Goal: Information Seeking & Learning: Find specific fact

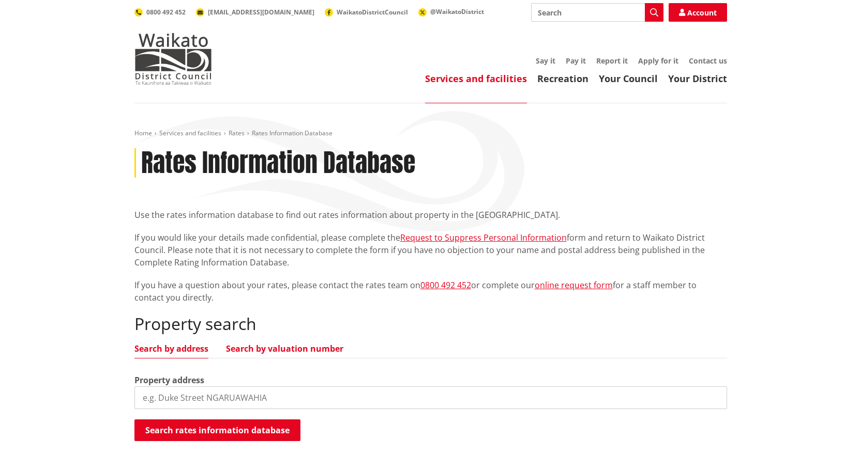
click at [279, 348] on link "Search by valuation number" at bounding box center [284, 349] width 117 height 8
click at [241, 399] on input "search" at bounding box center [430, 398] width 592 height 23
paste input "06281/289.13"
type input "06281/289.13"
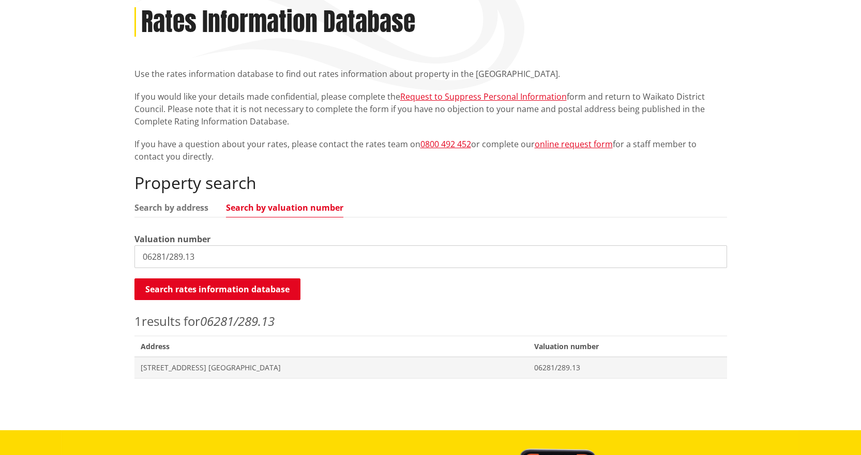
scroll to position [155, 0]
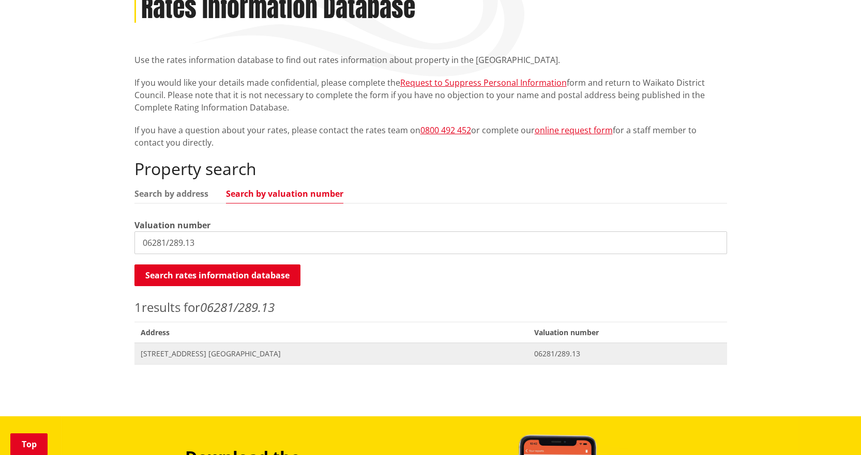
click at [175, 350] on span "[STREET_ADDRESS] [GEOGRAPHIC_DATA]" at bounding box center [331, 354] width 381 height 10
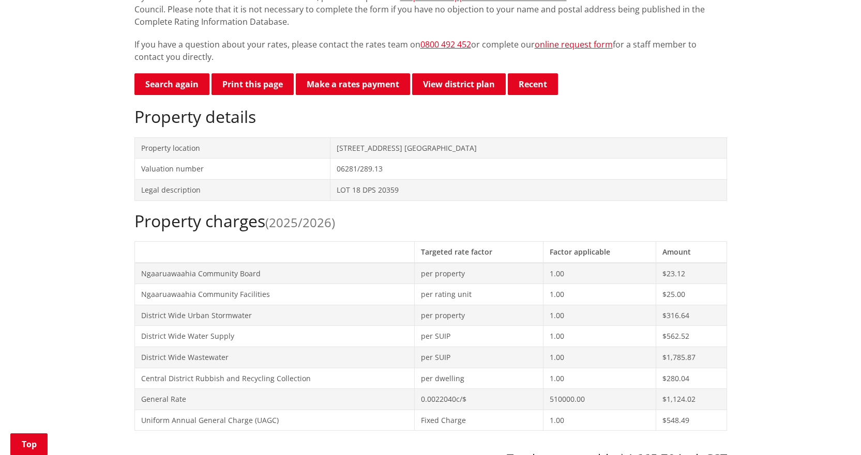
scroll to position [103, 0]
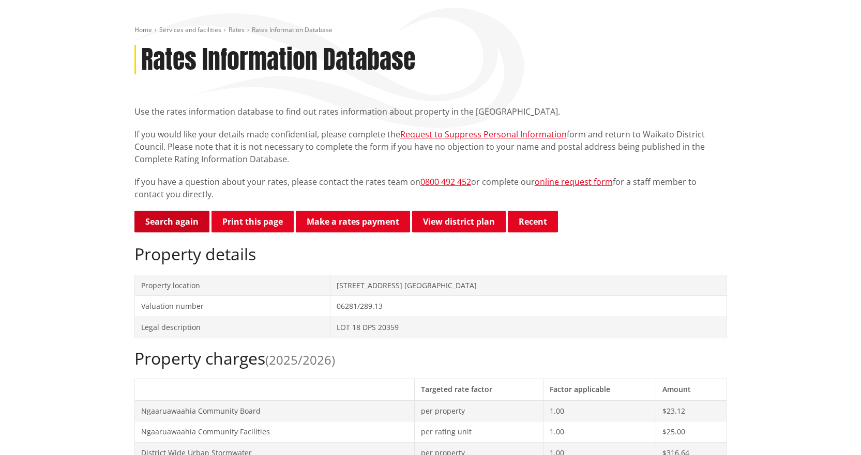
click at [156, 224] on link "Search again" at bounding box center [171, 222] width 75 height 22
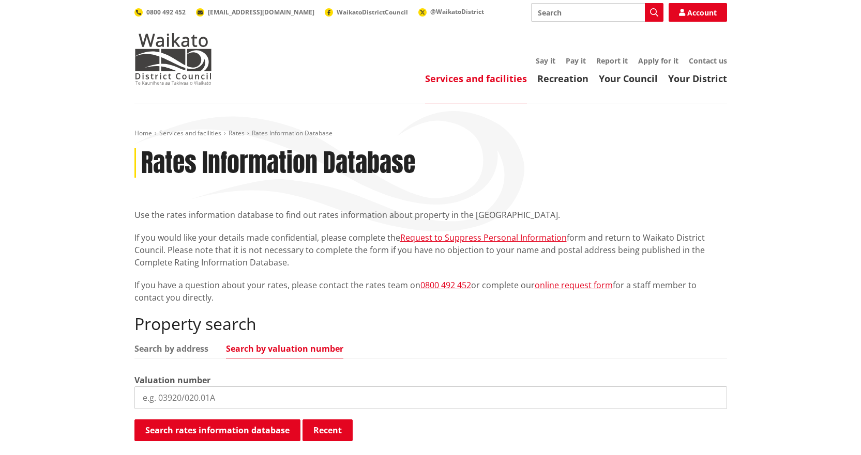
click at [260, 392] on input "search" at bounding box center [430, 398] width 592 height 23
paste input "06282/714.00"
type input "06282/714.00"
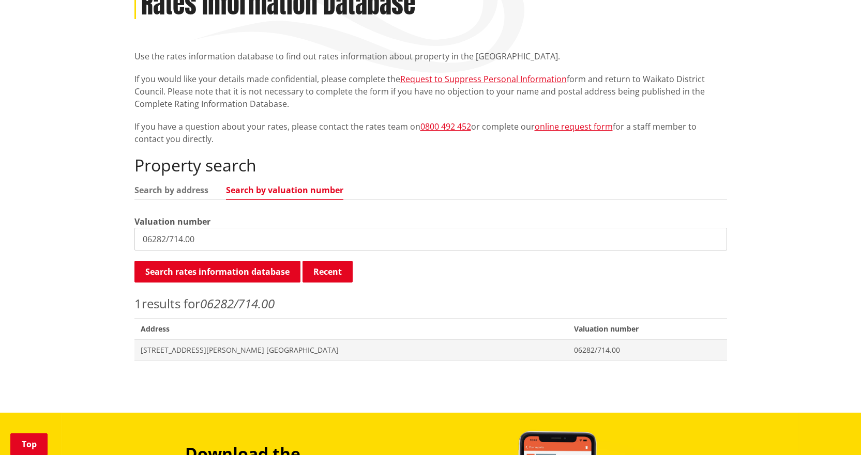
scroll to position [207, 0]
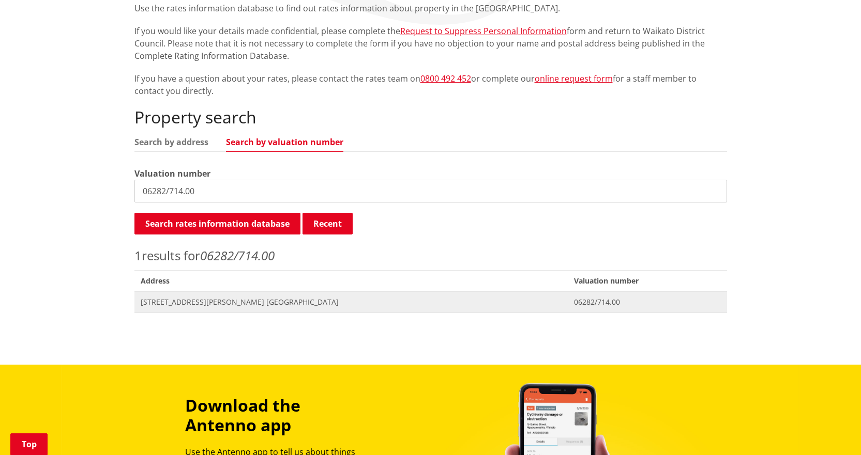
click at [242, 302] on span "[STREET_ADDRESS][PERSON_NAME] [GEOGRAPHIC_DATA]" at bounding box center [351, 302] width 421 height 10
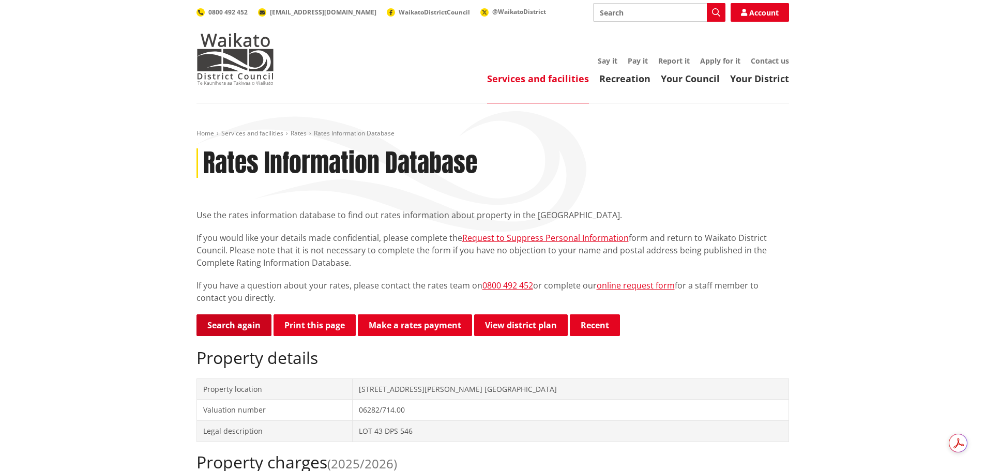
click at [229, 323] on link "Search again" at bounding box center [233, 325] width 75 height 22
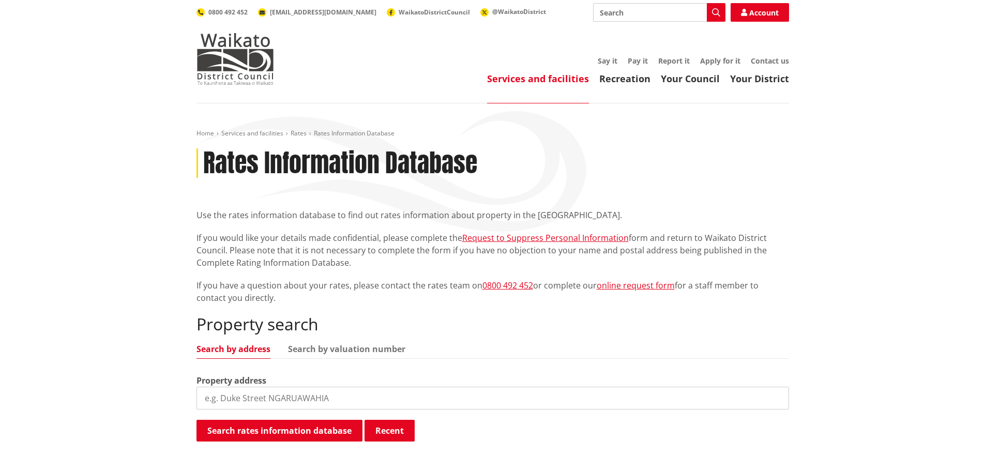
click at [375, 400] on input "search" at bounding box center [492, 398] width 592 height 23
click at [336, 350] on link "Search by valuation number" at bounding box center [346, 349] width 117 height 8
click at [284, 394] on input "search" at bounding box center [492, 398] width 592 height 23
paste input "04441/252.00"
type input "04441/252.00"
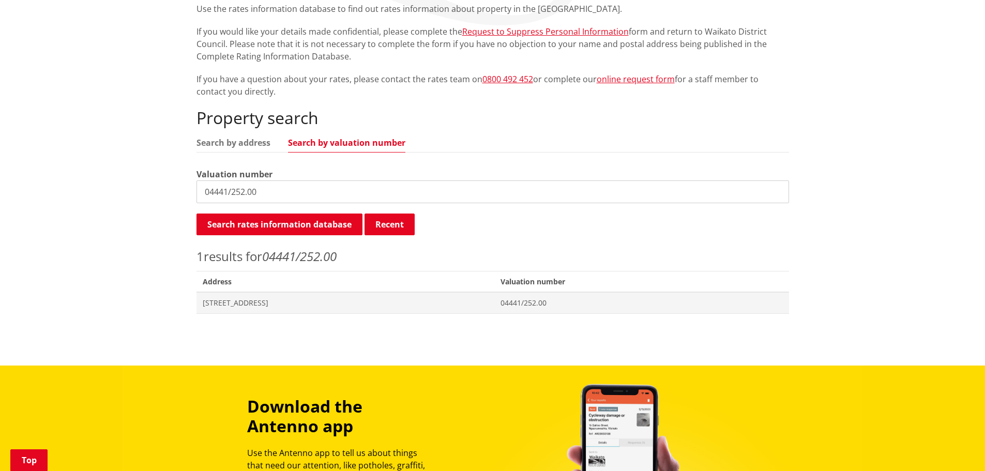
scroll to position [207, 0]
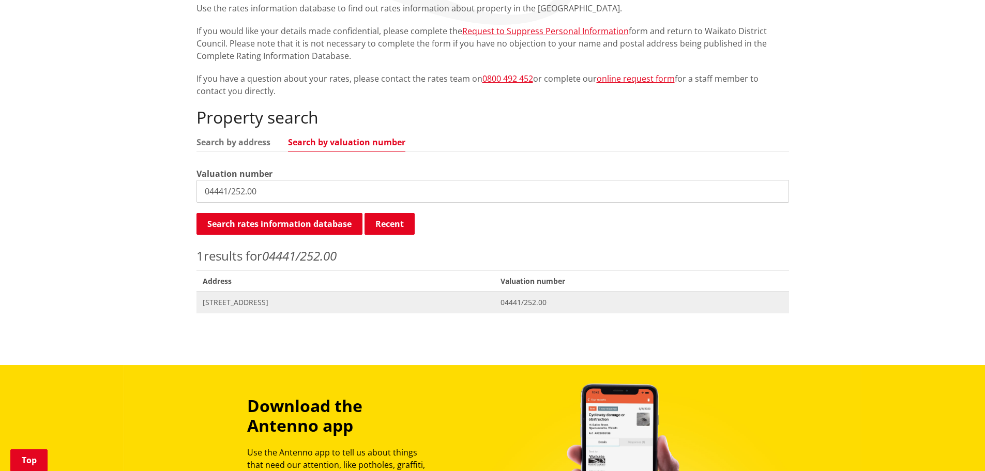
click at [265, 299] on span "566 Matangi Road MATANGI" at bounding box center [346, 302] width 286 height 10
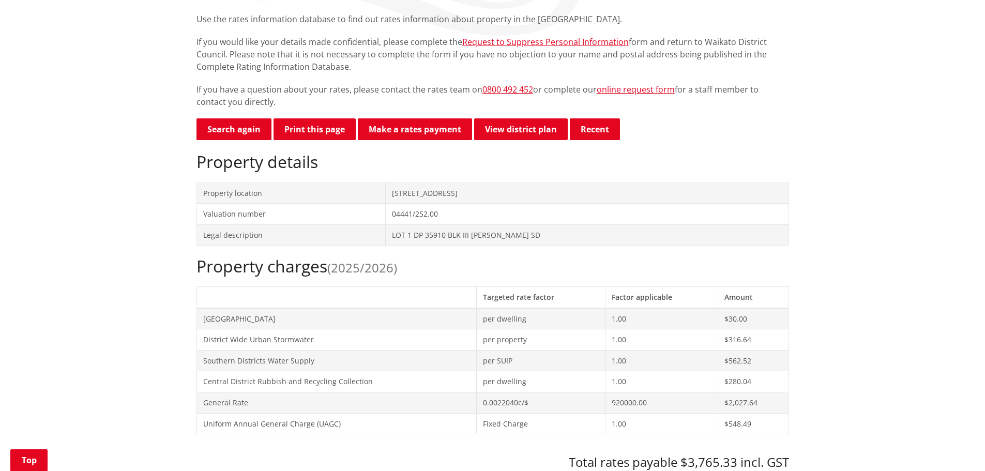
scroll to position [52, 0]
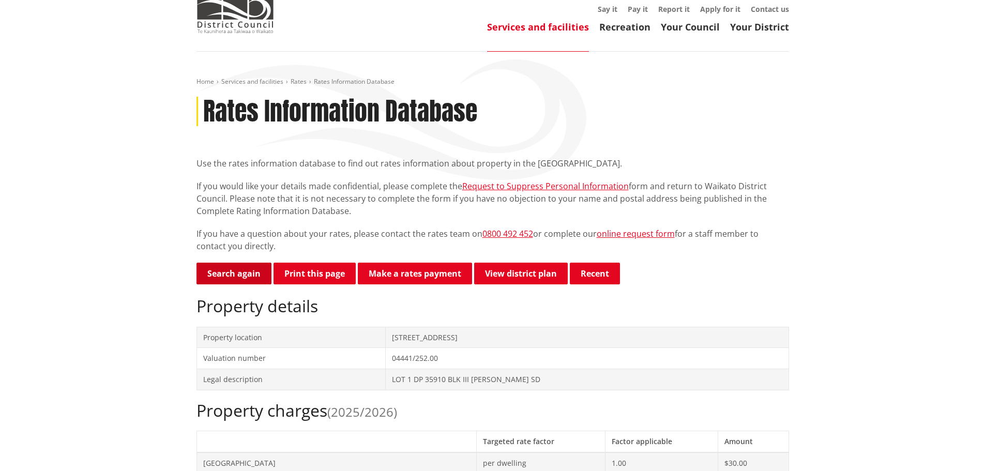
click at [250, 269] on link "Search again" at bounding box center [233, 274] width 75 height 22
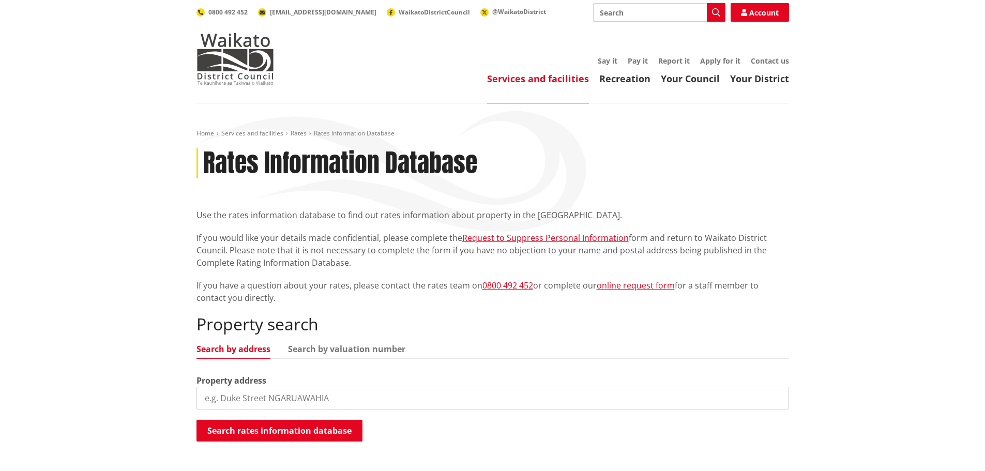
click at [346, 398] on input "search" at bounding box center [492, 398] width 592 height 23
click at [338, 349] on link "Search by valuation number" at bounding box center [346, 349] width 117 height 8
click at [314, 395] on input "search" at bounding box center [492, 398] width 592 height 23
paste input "06281/006.01"
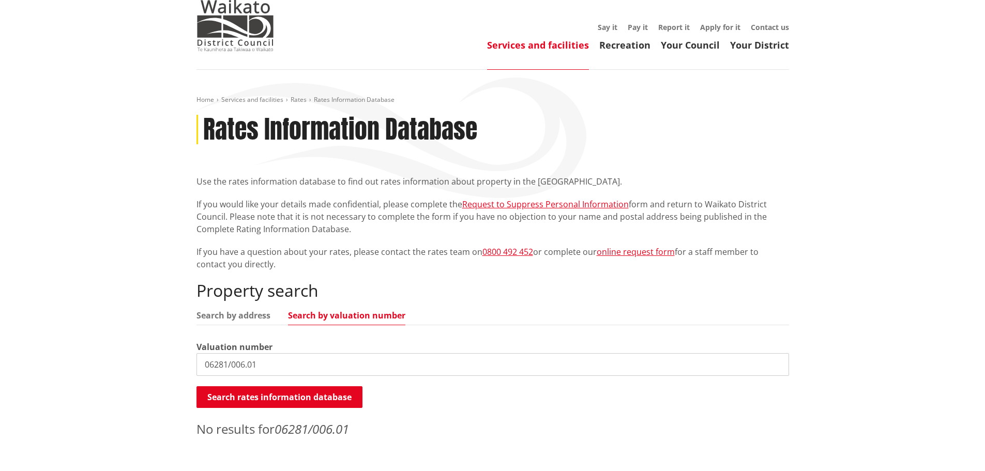
scroll to position [52, 0]
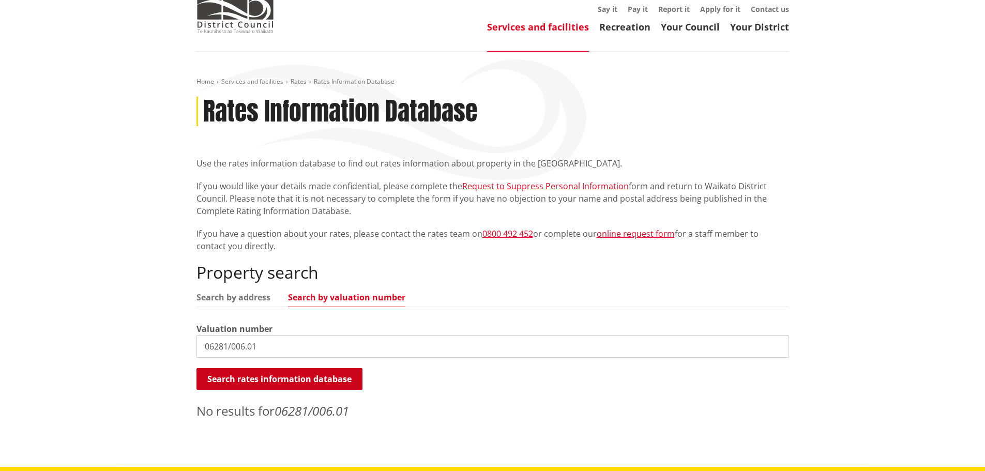
click at [323, 372] on button "Search rates information database" at bounding box center [279, 379] width 166 height 22
drag, startPoint x: 199, startPoint y: 348, endPoint x: 134, endPoint y: 349, distance: 64.6
click at [135, 349] on div "Home Services and facilities Rates Rates Information Database Rates Information…" at bounding box center [492, 259] width 985 height 415
click at [236, 293] on link "Search by address" at bounding box center [233, 297] width 74 height 8
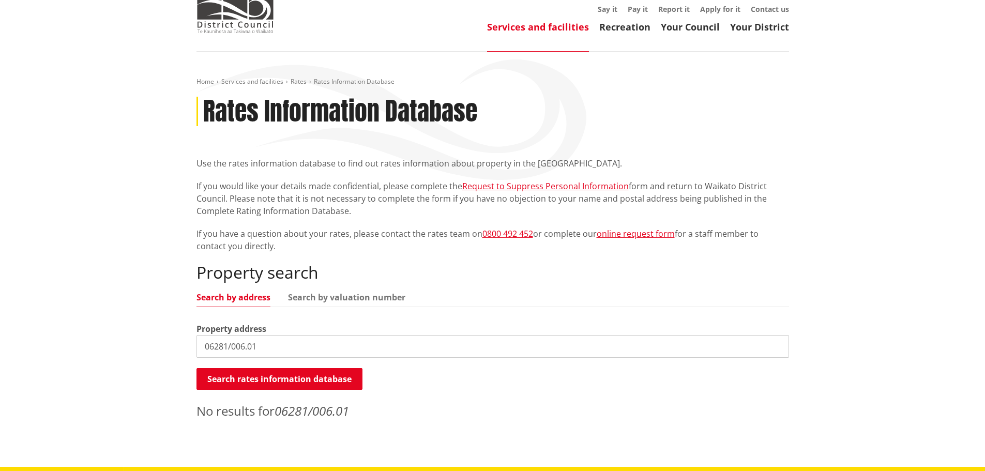
click at [273, 343] on input "06281/006.01" at bounding box center [492, 346] width 592 height 23
drag, startPoint x: 279, startPoint y: 343, endPoint x: 162, endPoint y: 329, distance: 117.6
click at [167, 329] on div "Home Services and facilities Rates Rates Information Database Rates Information…" at bounding box center [492, 259] width 985 height 415
type input "12 old taupiri"
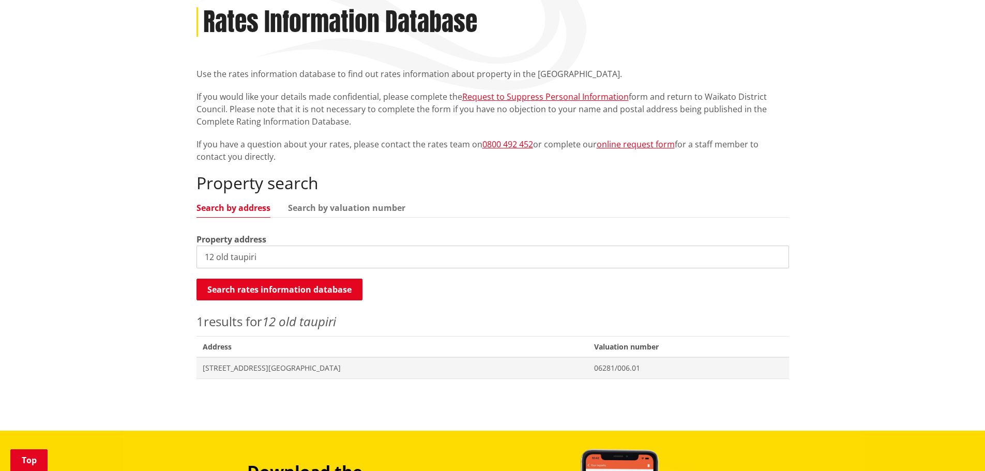
scroll to position [155, 0]
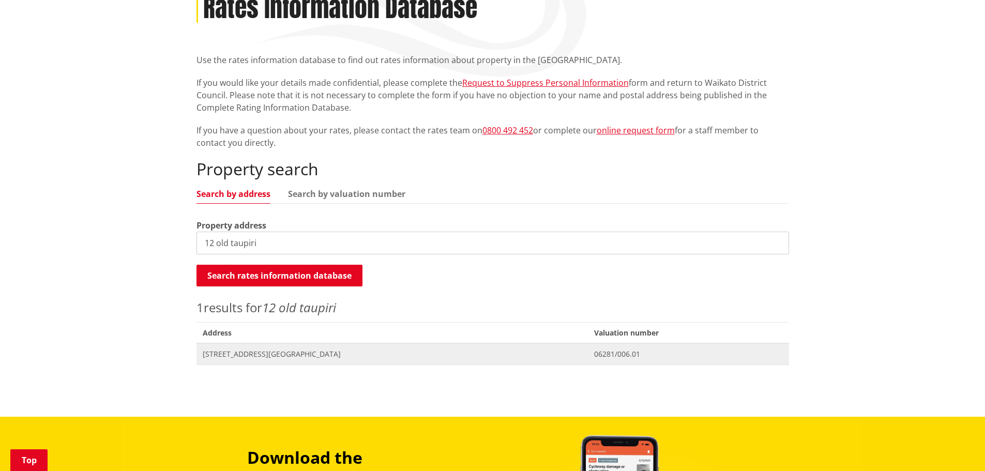
click at [287, 352] on span "[STREET_ADDRESS][GEOGRAPHIC_DATA]" at bounding box center [392, 354] width 379 height 10
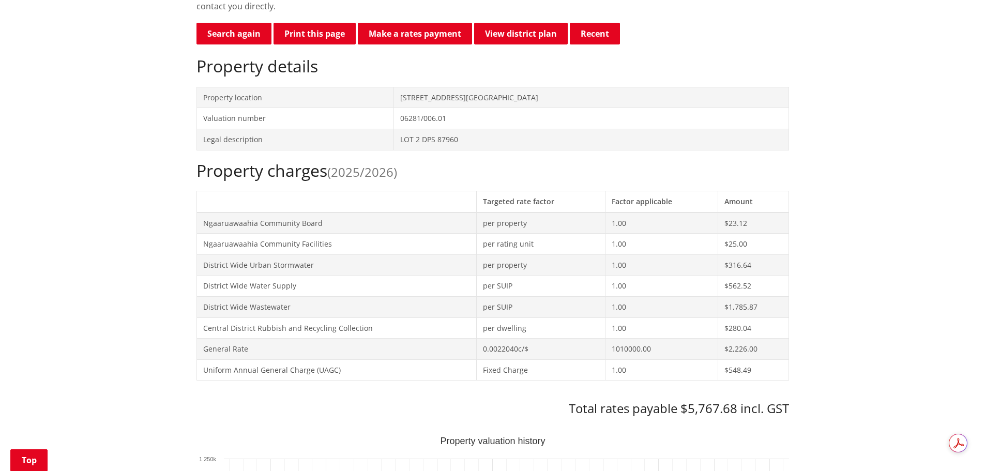
scroll to position [310, 0]
